Goal: Use online tool/utility: Utilize a website feature to perform a specific function

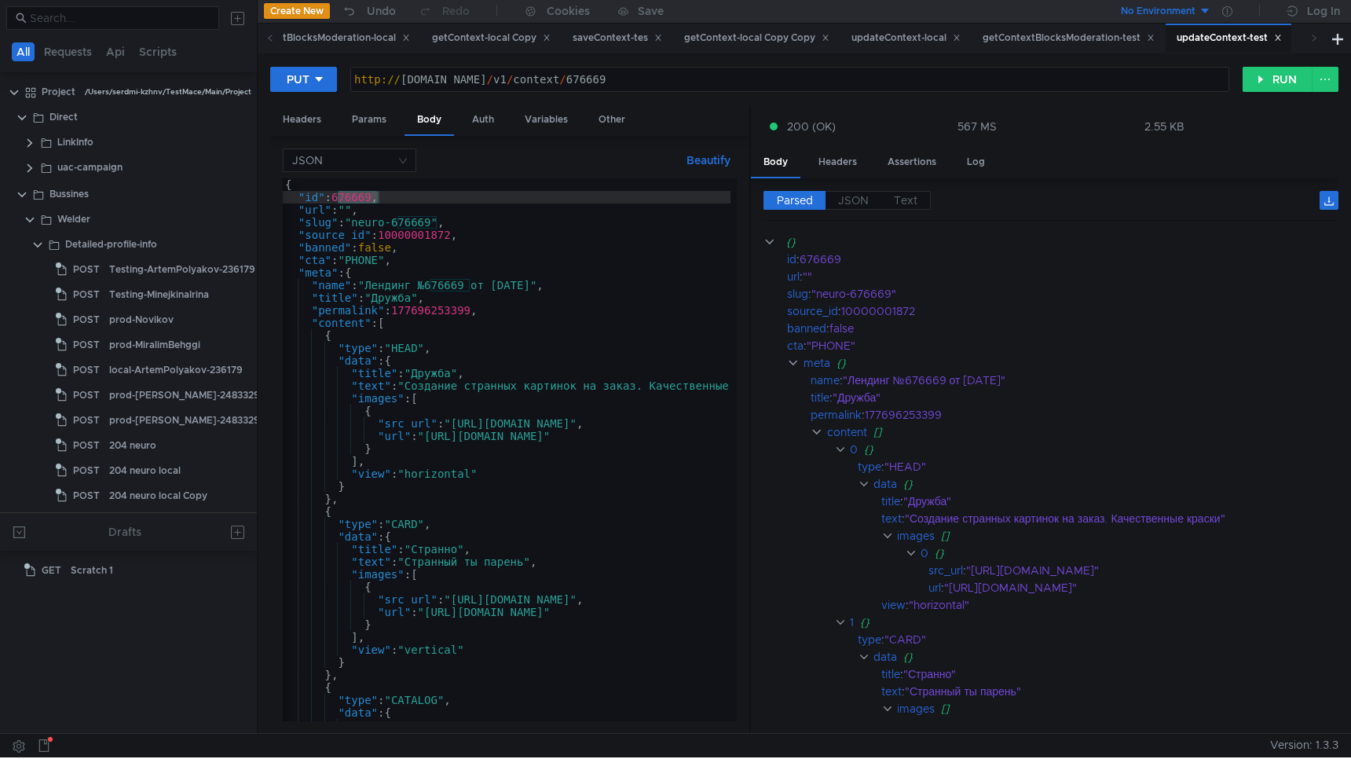
scroll to position [0, 1]
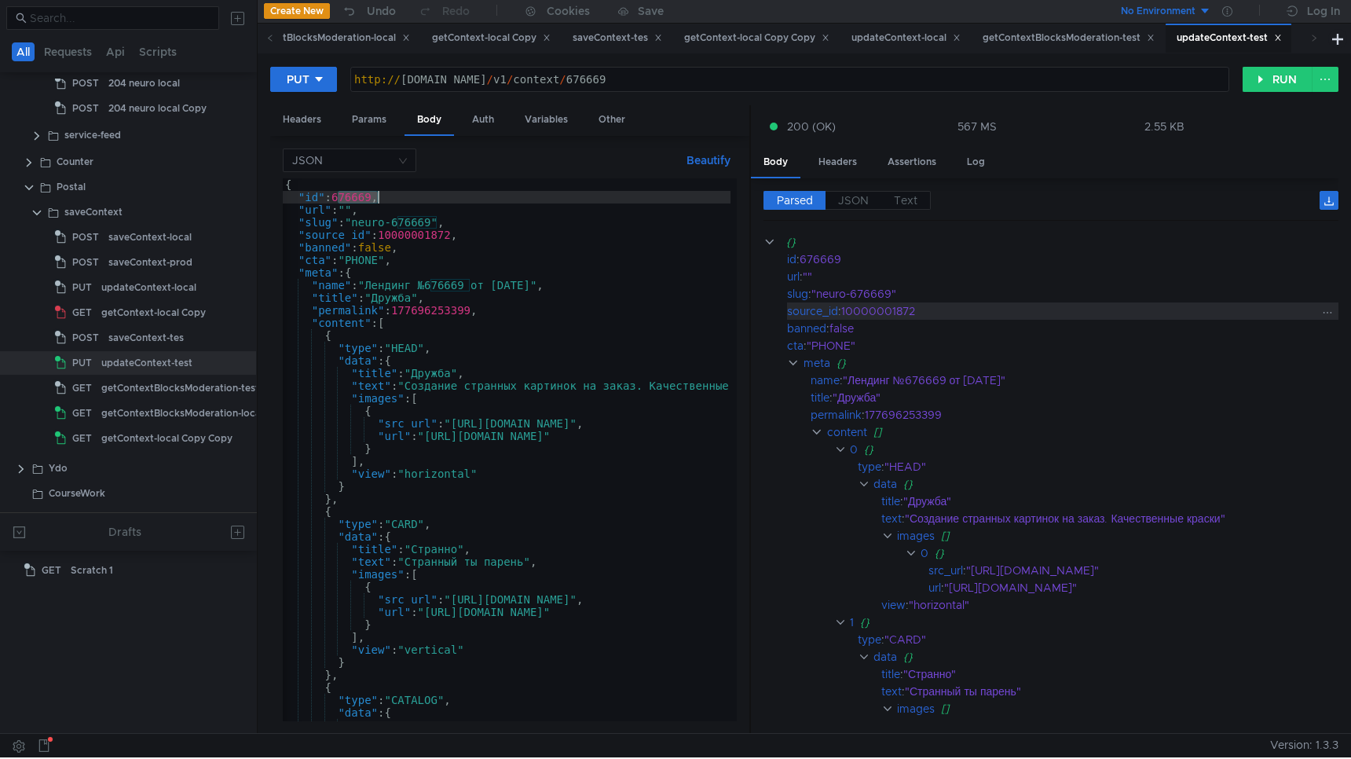
click at [878, 311] on div "10000001872" at bounding box center [1079, 310] width 477 height 17
copy div "10000001872"
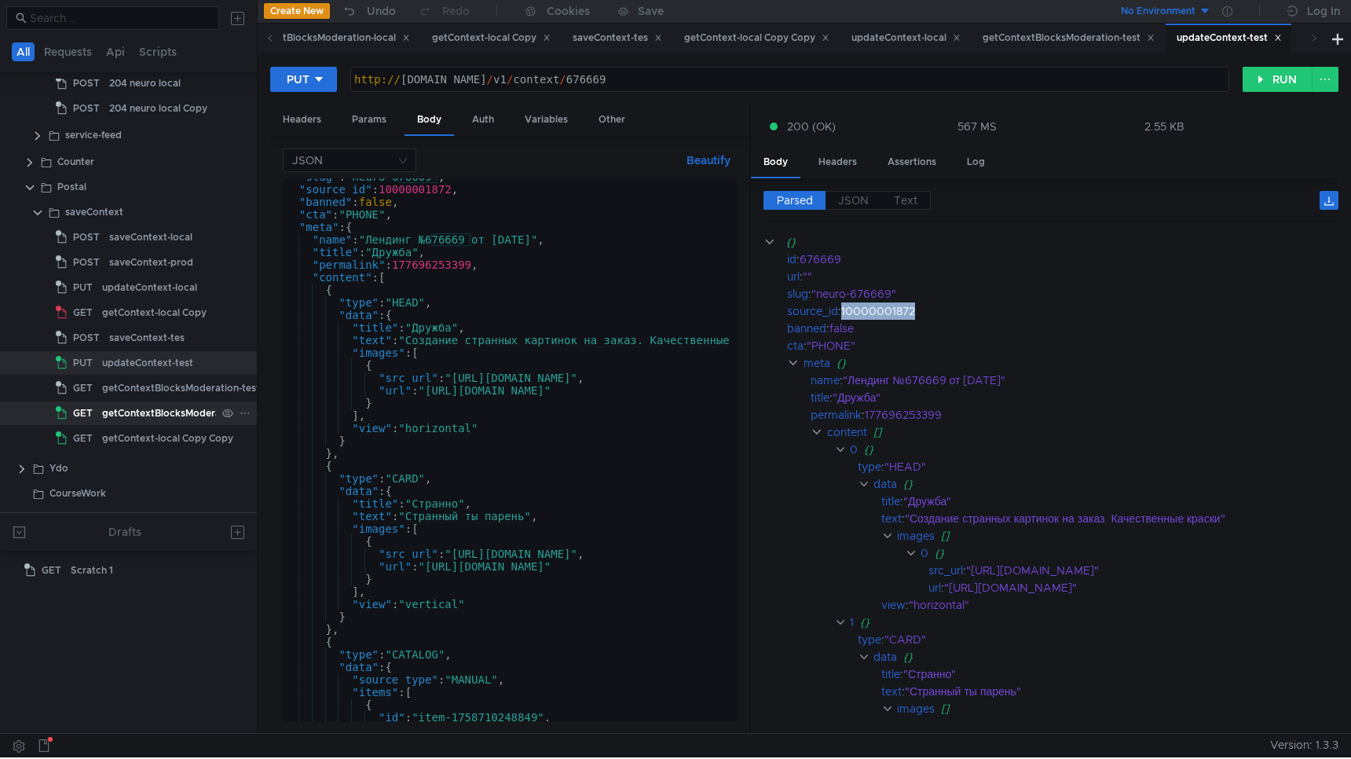
scroll to position [389, 30]
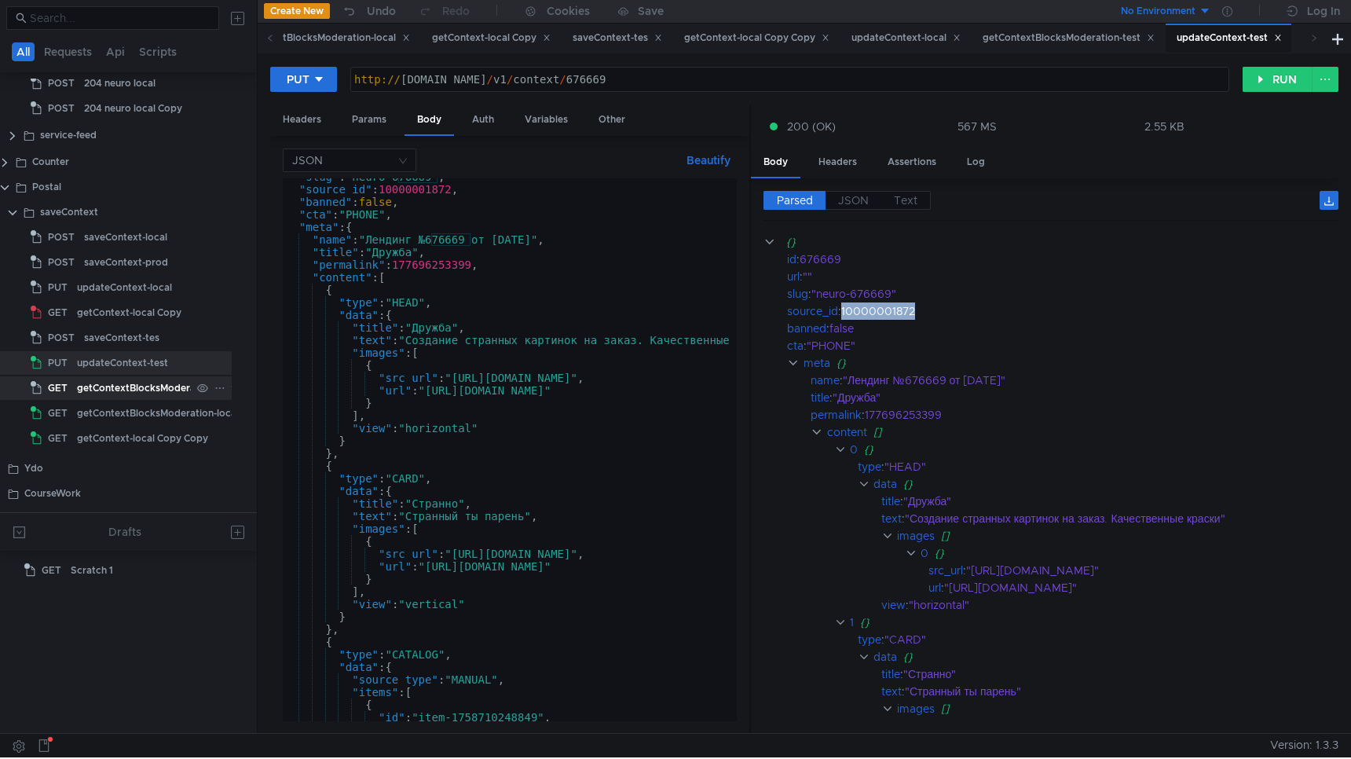
click at [136, 382] on div "getContextBlocksModeration-test" at bounding box center [156, 388] width 158 height 24
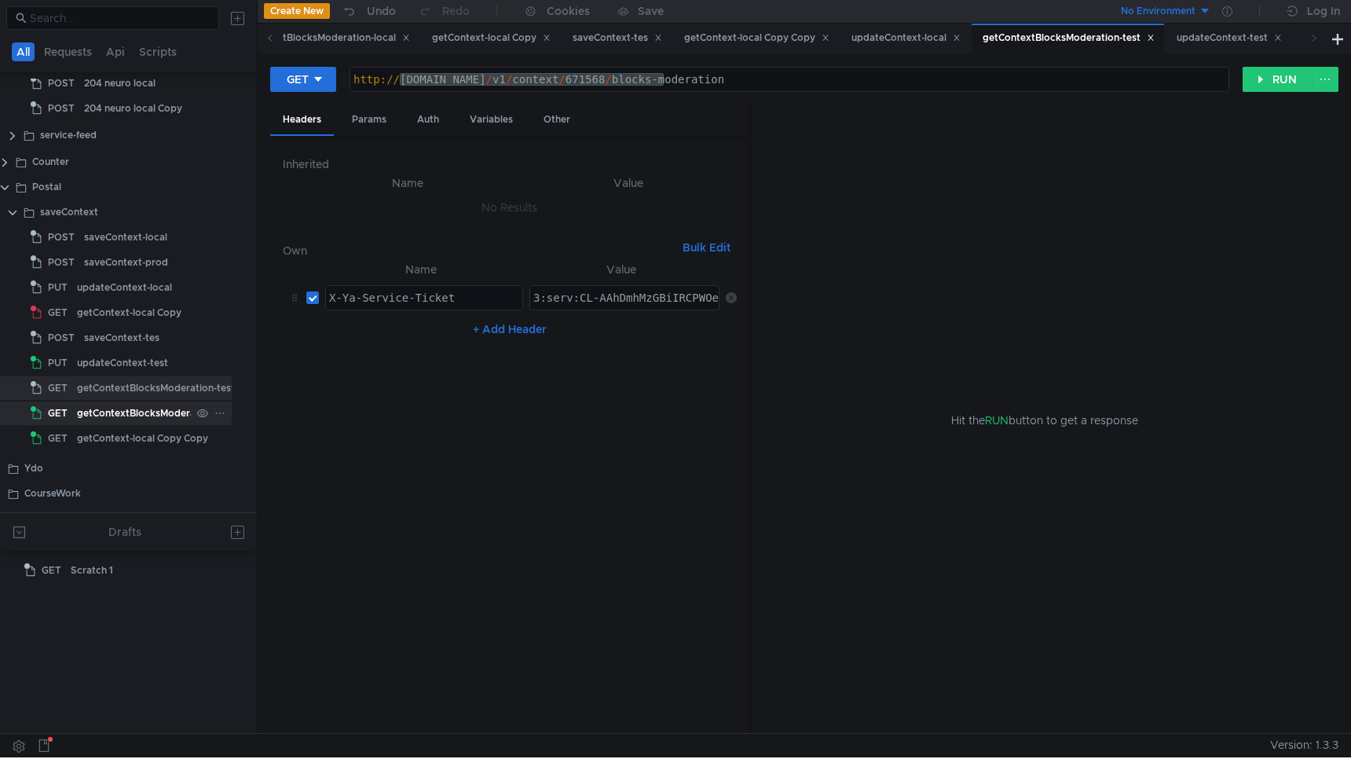
click at [143, 415] on div "getContextBlocksModeration-local" at bounding box center [158, 413] width 162 height 24
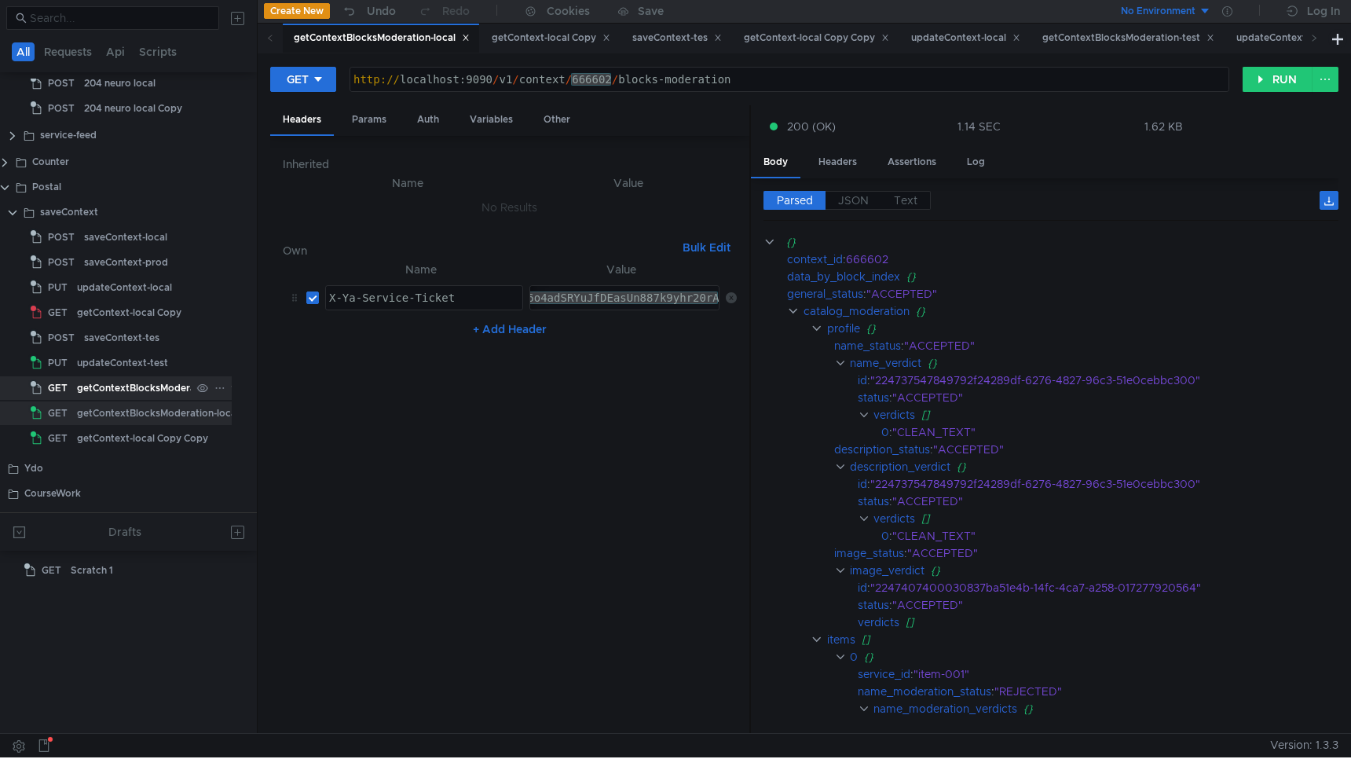
click at [129, 378] on div "getContextBlocksModeration-test" at bounding box center [156, 388] width 158 height 24
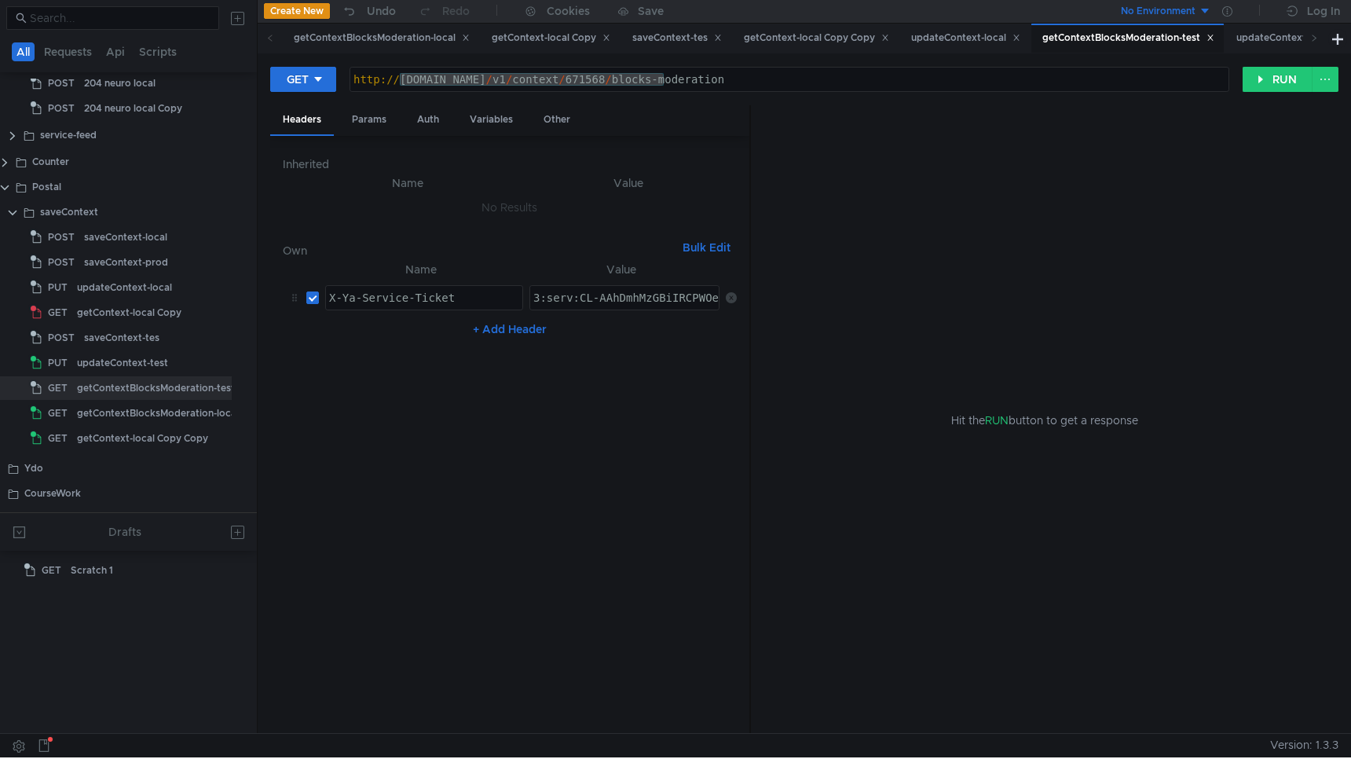
paste textarea "DIRECT-279014: add catalog to getContextBlocksModeration"
type textarea "DIRECT-279014: add catalog to getContextBlocksModeration"
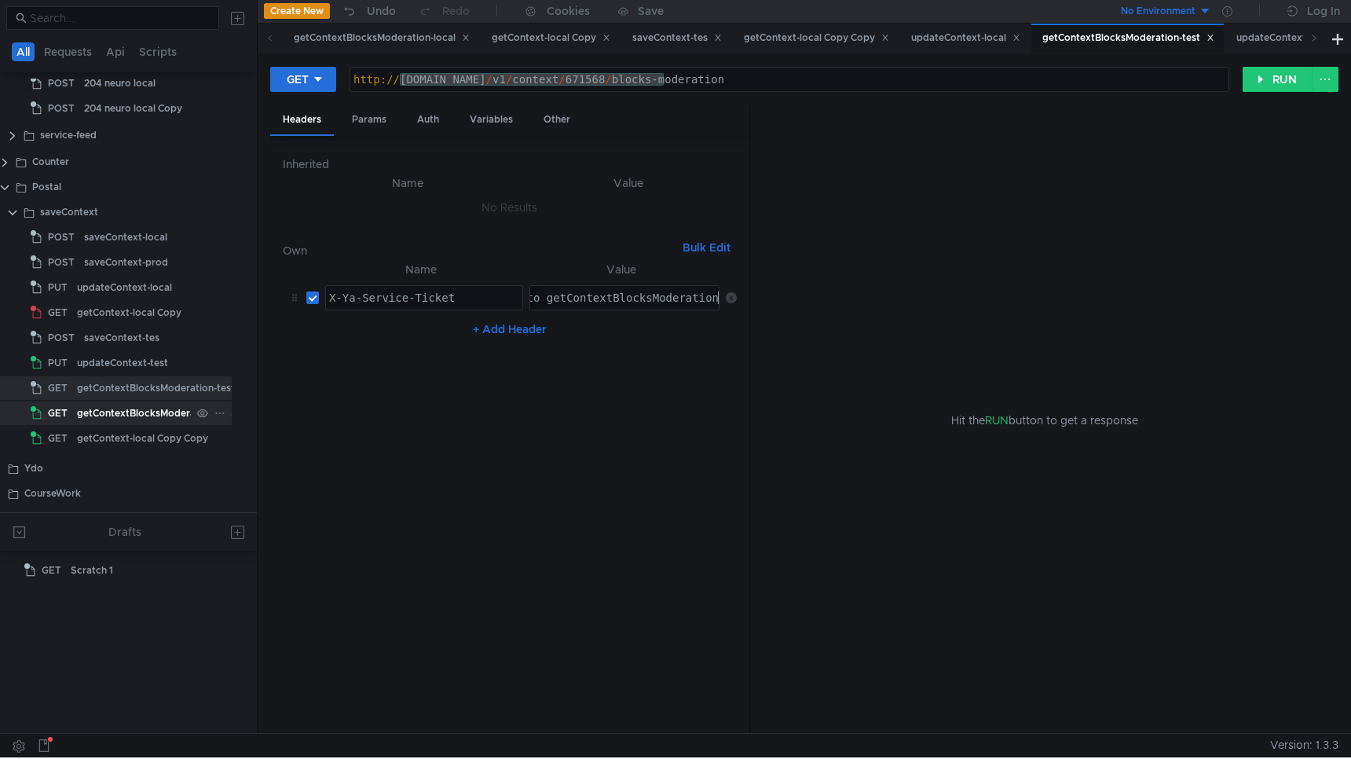
click at [147, 410] on div "getContextBlocksModeration-local" at bounding box center [158, 413] width 162 height 24
click at [147, 411] on div "getContextBlocksModeration-local" at bounding box center [158, 413] width 162 height 24
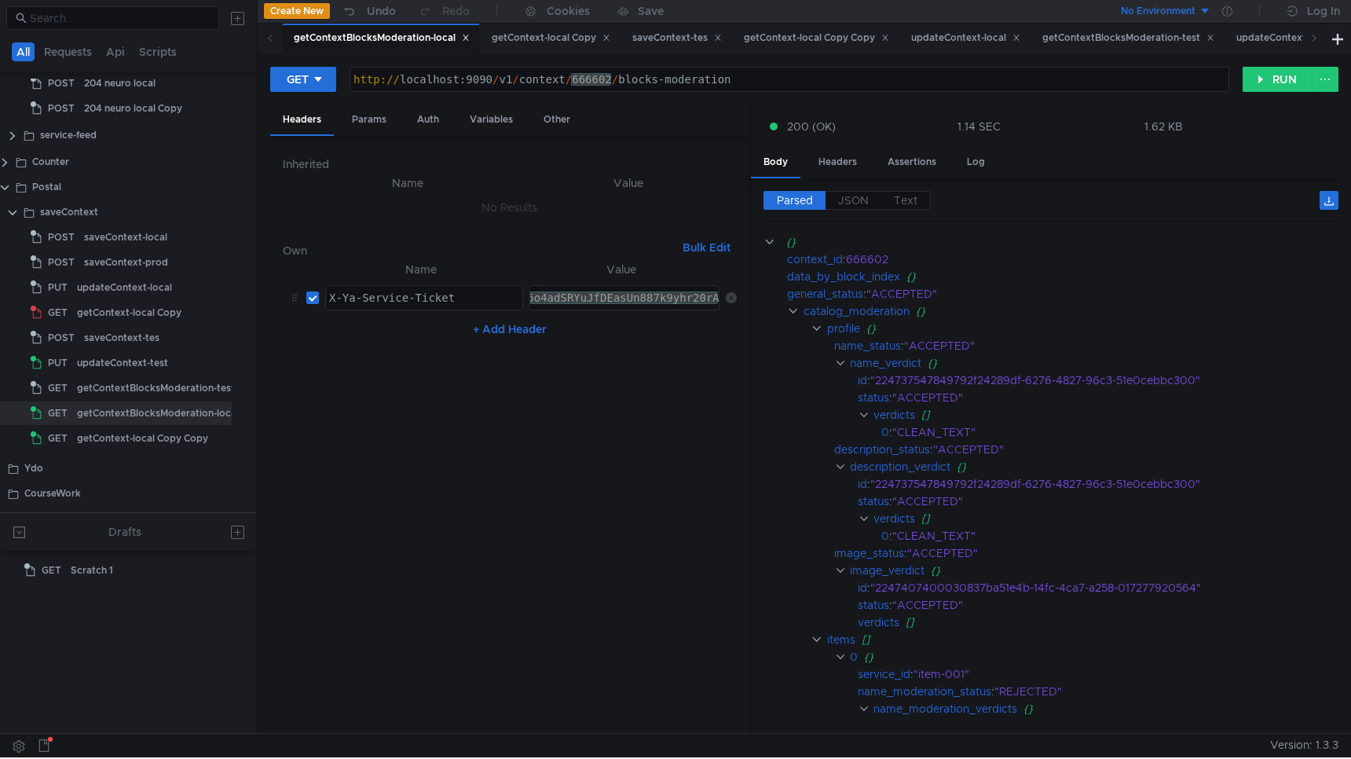
click at [146, 378] on div "getContextBlocksModeration-test" at bounding box center [156, 388] width 158 height 24
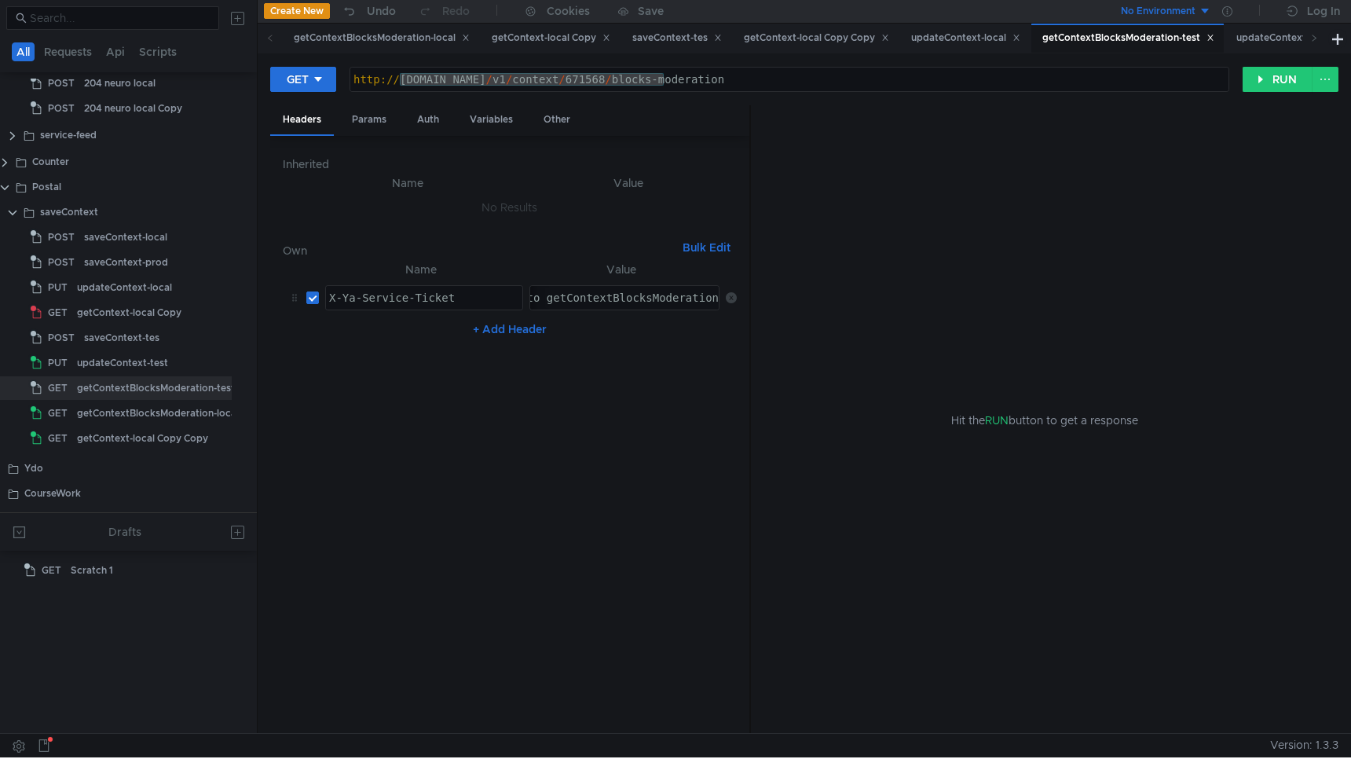
click at [586, 302] on div "DIRECT-279014: add catalog to getContextBlocksModeration" at bounding box center [533, 310] width 376 height 38
paste textarea "3:serv:CMWAAhC4vNHGBiIRCPWOehD1jnog7oHekaXU_gE:SLLXGZ-K_sMYRNaHehE-c-0QEgMarQ_T…"
type textarea "3:serv:CMWAAhC4vNHGBiIRCPWOehD1jnog7oHekaXU_gE:SLLXGZ-K_sMYRNaHehE-c-0QEgMarQ_T…"
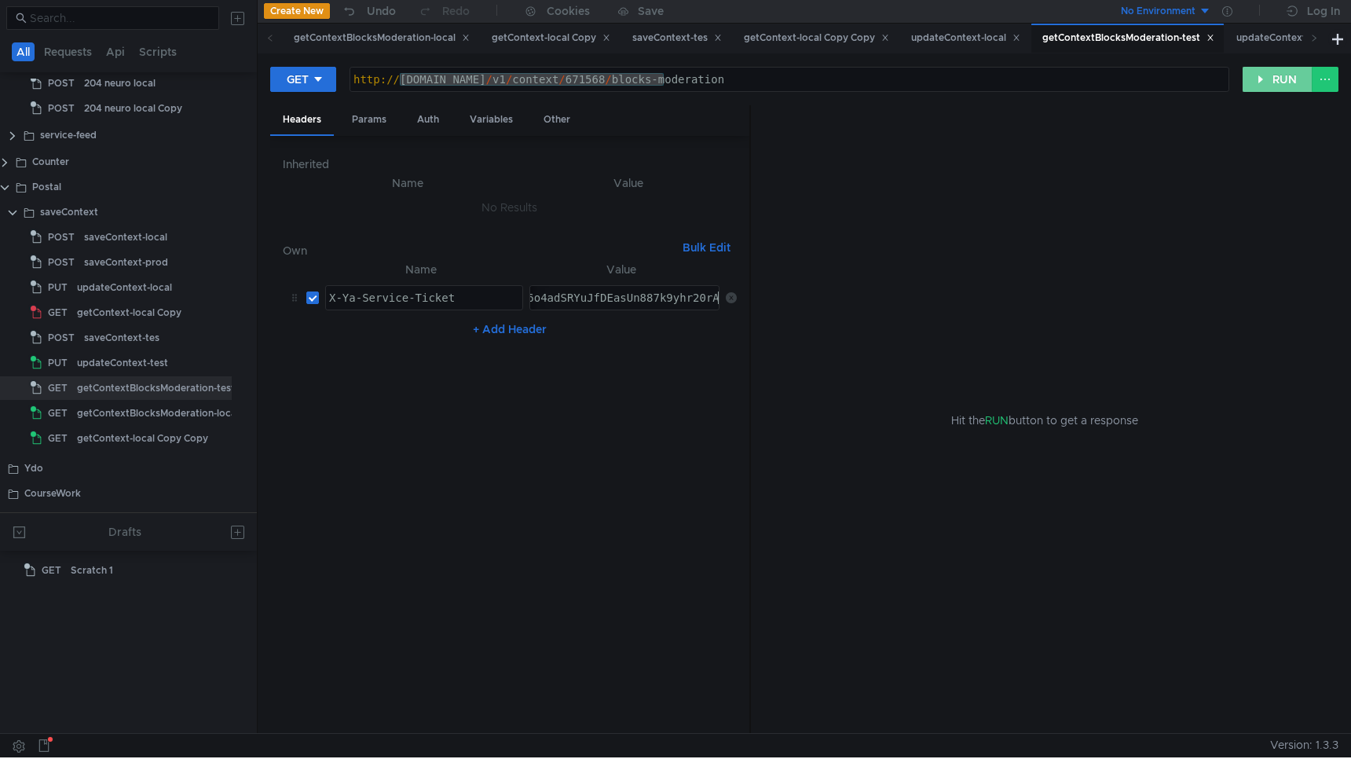
click at [1279, 79] on button "RUN" at bounding box center [1278, 79] width 70 height 25
click at [1257, 86] on button "RUN" at bounding box center [1278, 79] width 70 height 25
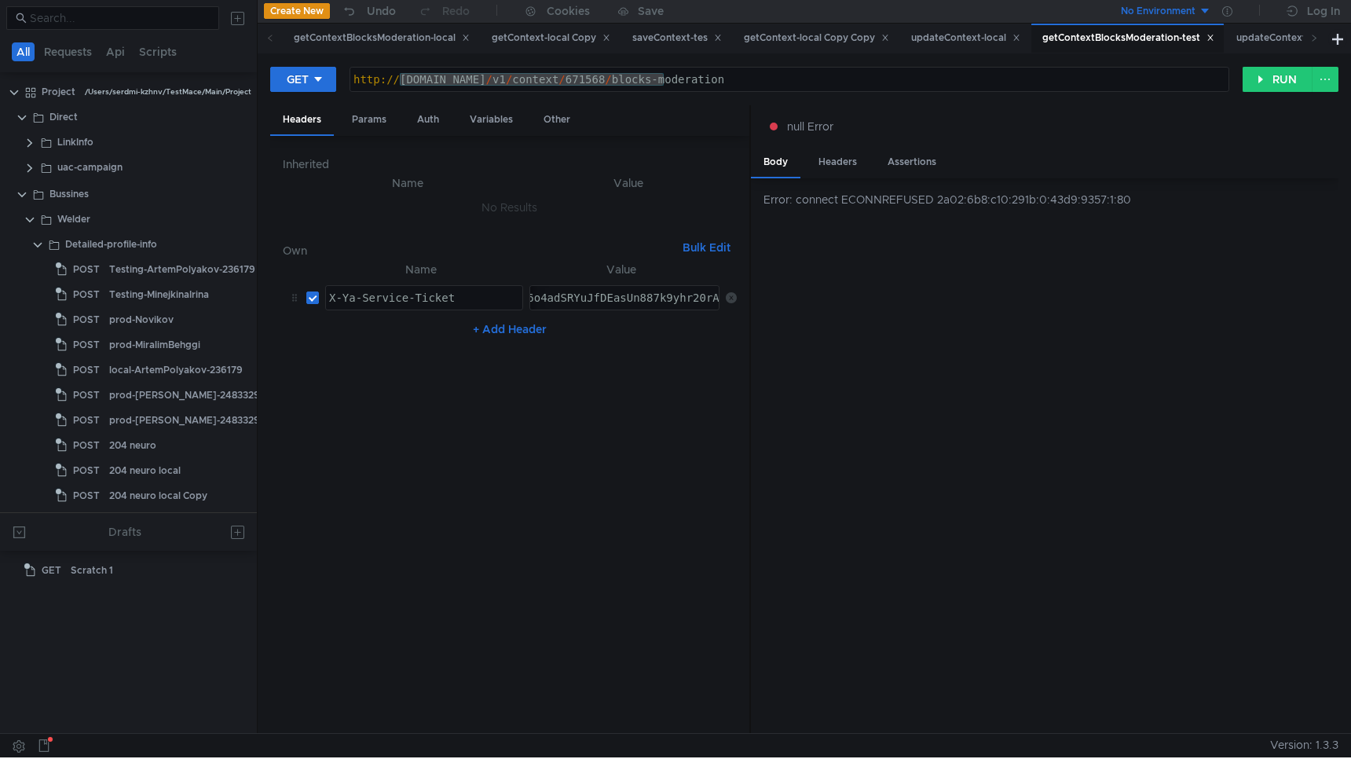
scroll to position [389, 30]
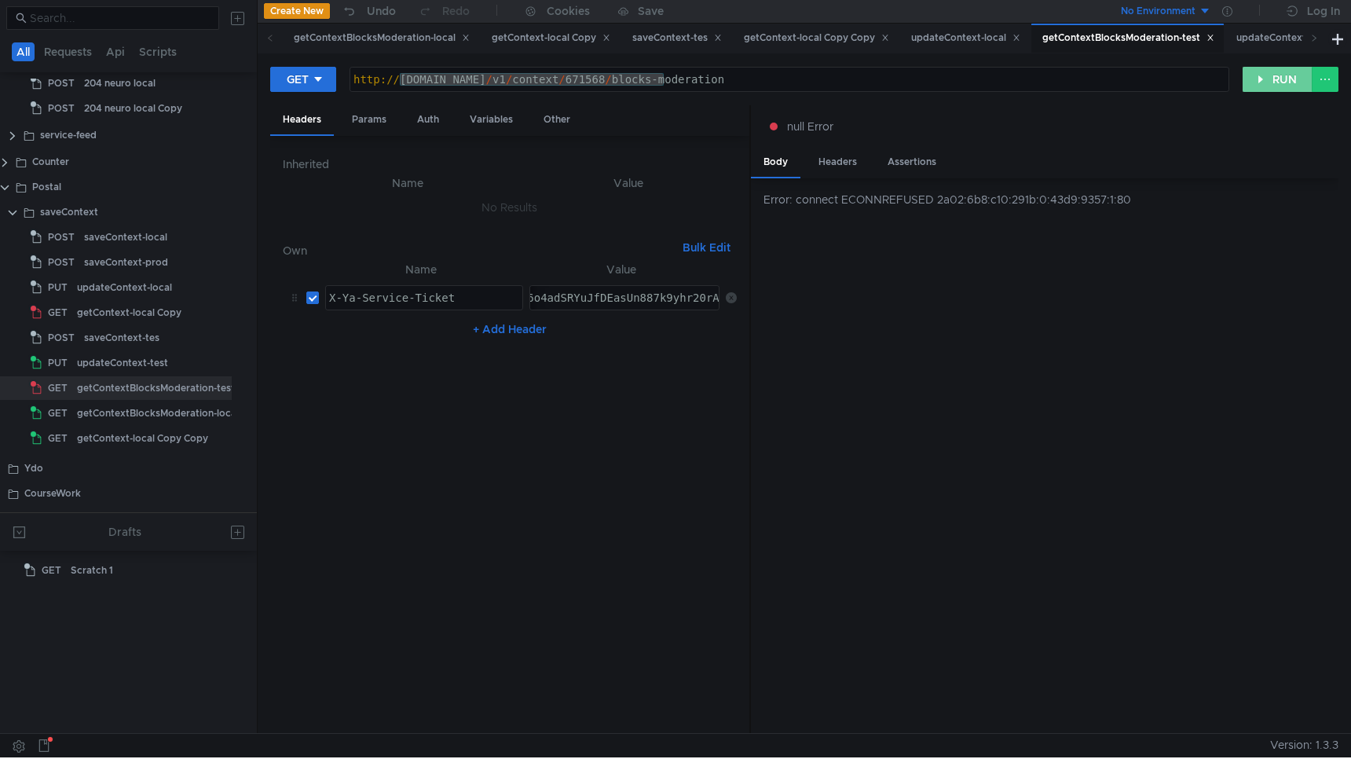
click at [1265, 76] on button "RUN" at bounding box center [1278, 79] width 70 height 25
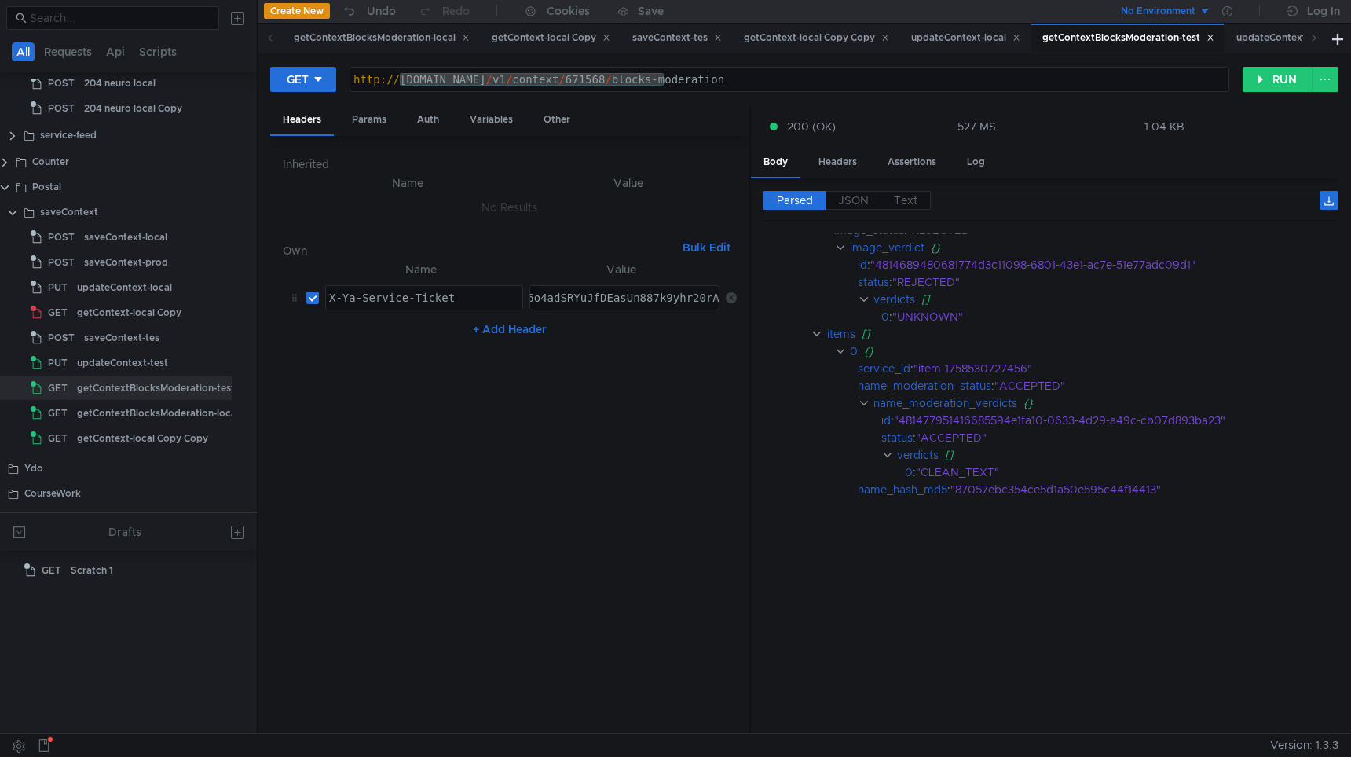
scroll to position [0, 0]
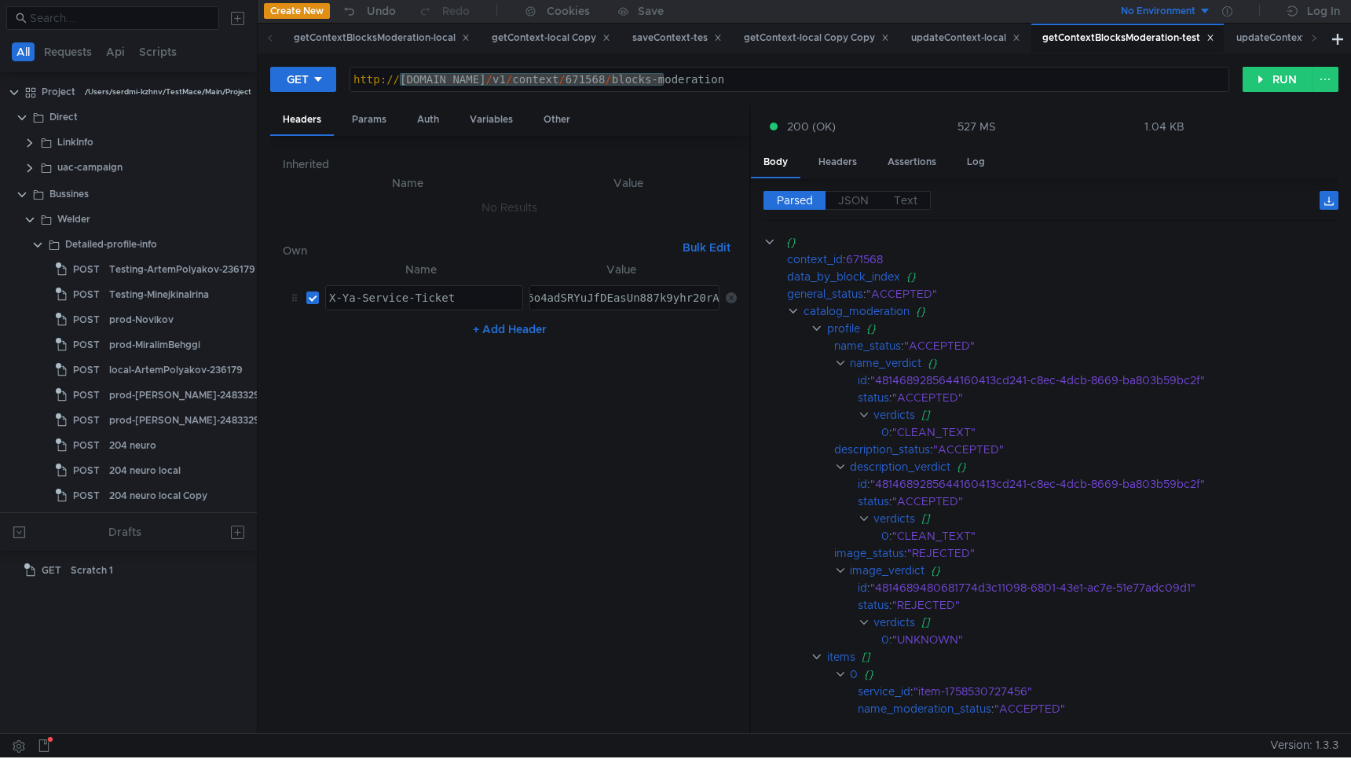
scroll to position [389, 30]
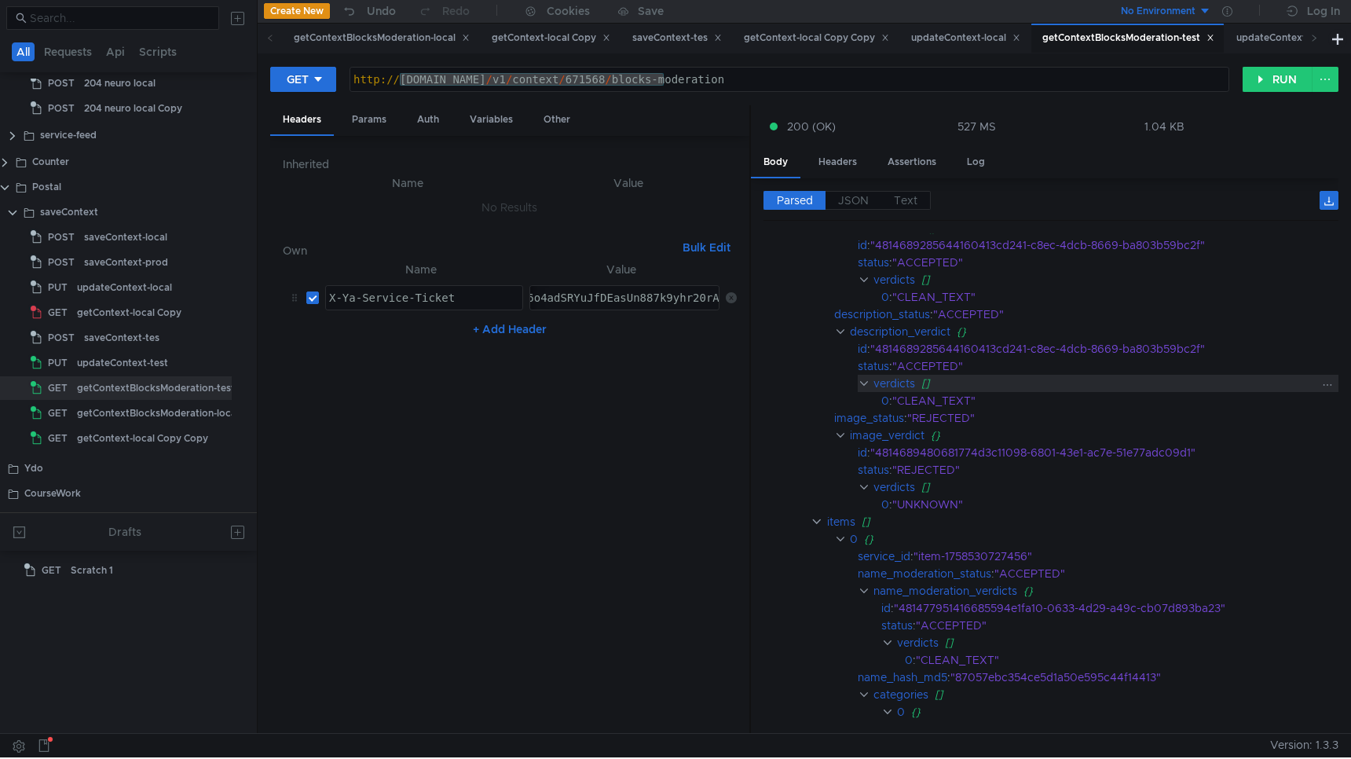
scroll to position [323, 0]
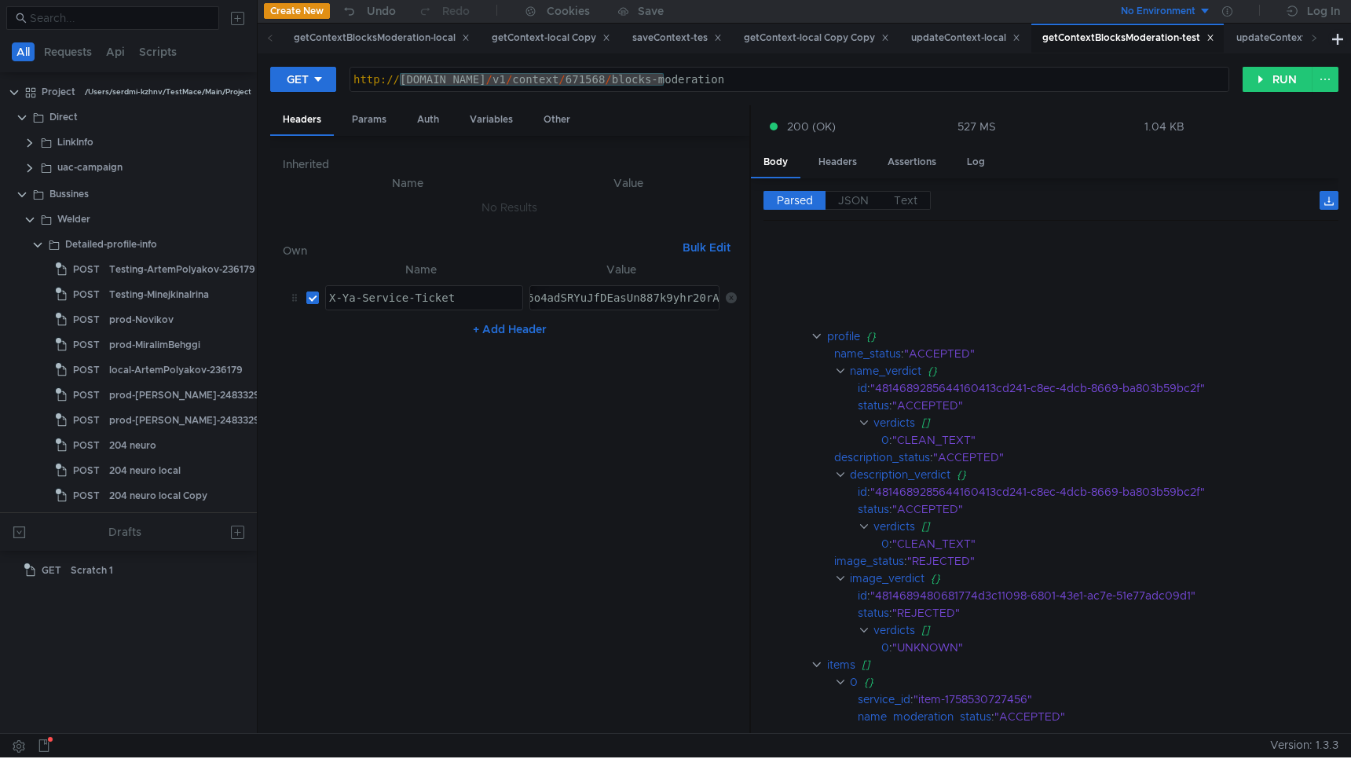
scroll to position [323, 0]
